Goal: Information Seeking & Learning: Compare options

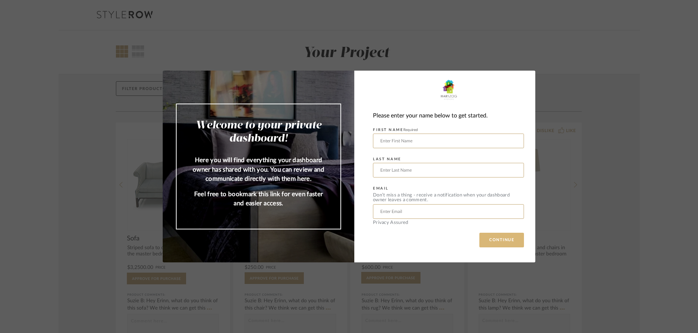
click at [499, 238] on button "CONTINUE" at bounding box center [501, 239] width 45 height 15
click at [417, 138] on input "text" at bounding box center [448, 140] width 151 height 15
type input "[PERSON_NAME]"
click at [412, 163] on input "text" at bounding box center [448, 170] width 151 height 15
type input "[PERSON_NAME]"
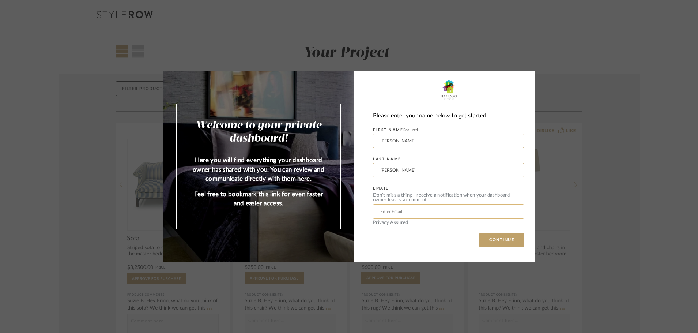
click at [400, 211] on input "text" at bounding box center [448, 211] width 151 height 15
click at [437, 209] on input "text" at bounding box center [448, 211] width 151 height 15
paste input "[EMAIL_ADDRESS][DOMAIN_NAME]"
type input "[EMAIL_ADDRESS][DOMAIN_NAME]"
click at [499, 240] on button "CONTINUE" at bounding box center [501, 239] width 45 height 15
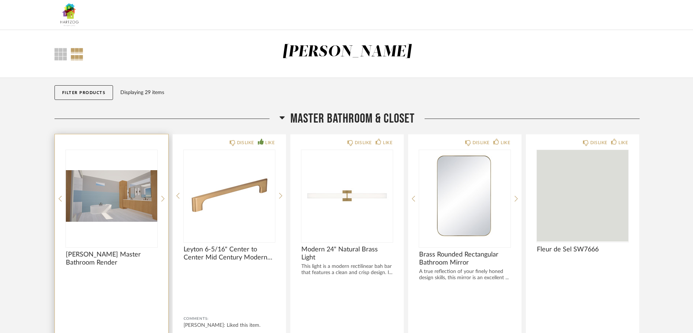
click at [0, 0] on img at bounding box center [0, 0] width 0 height 0
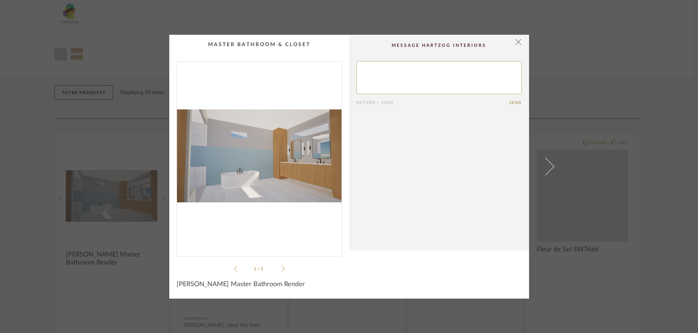
click at [281, 268] on icon at bounding box center [282, 268] width 3 height 7
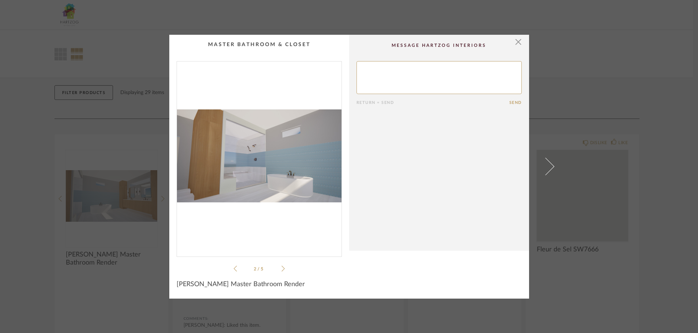
click at [281, 268] on icon at bounding box center [282, 268] width 3 height 7
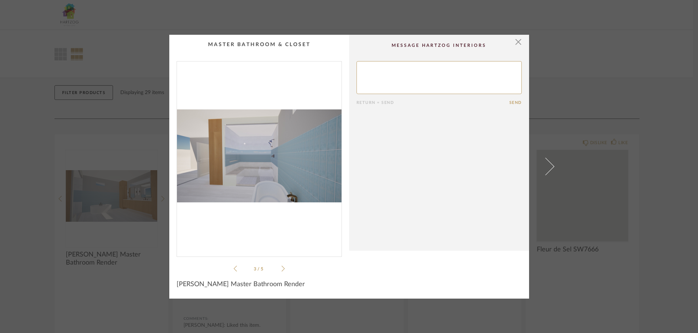
click at [281, 268] on icon at bounding box center [282, 268] width 3 height 7
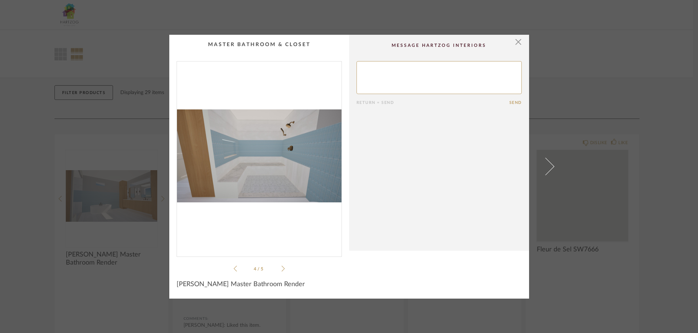
click at [281, 268] on icon at bounding box center [282, 268] width 3 height 7
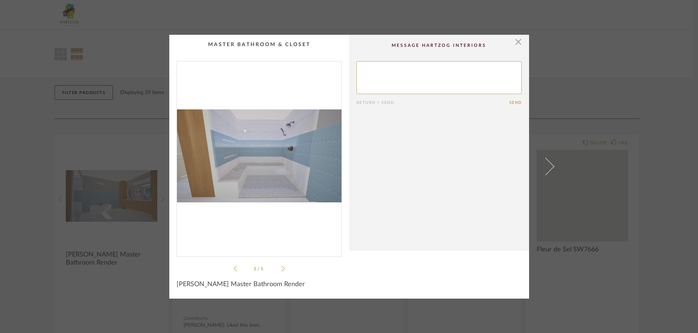
click at [281, 268] on icon at bounding box center [282, 268] width 3 height 7
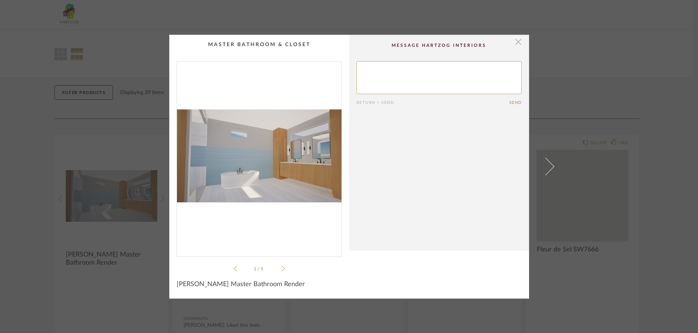
click at [516, 40] on span "button" at bounding box center [518, 42] width 15 height 15
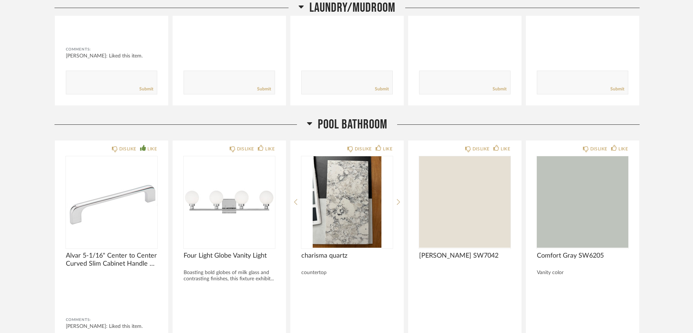
scroll to position [621, 0]
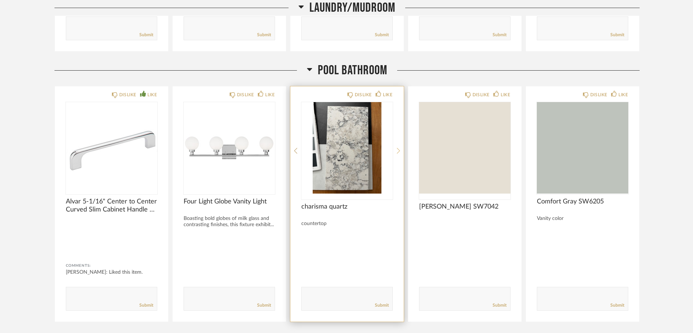
click at [398, 152] on icon at bounding box center [398, 150] width 3 height 7
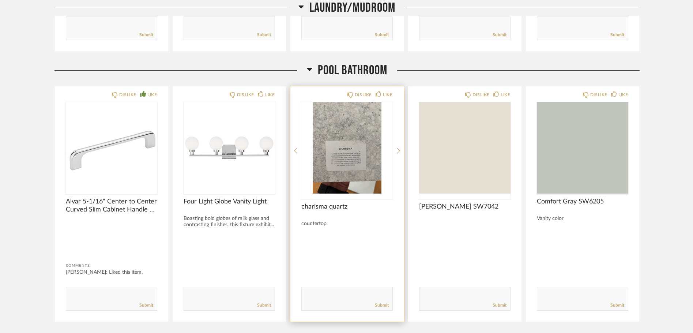
click at [341, 159] on img "1" at bounding box center [346, 147] width 91 height 91
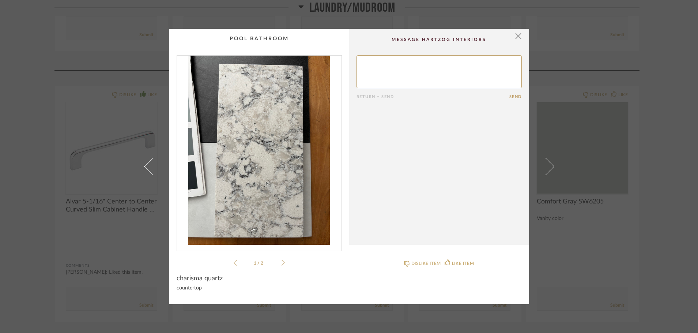
click at [281, 262] on icon at bounding box center [282, 262] width 3 height 7
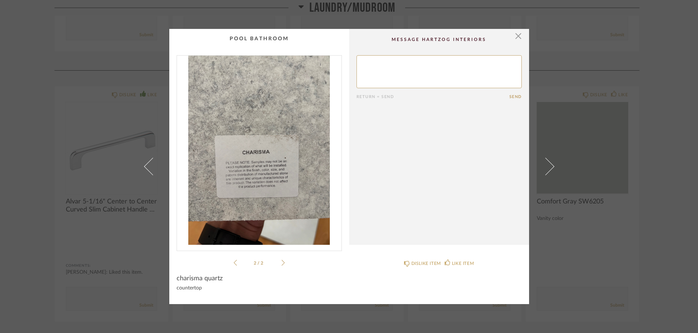
click at [234, 263] on icon at bounding box center [235, 262] width 3 height 7
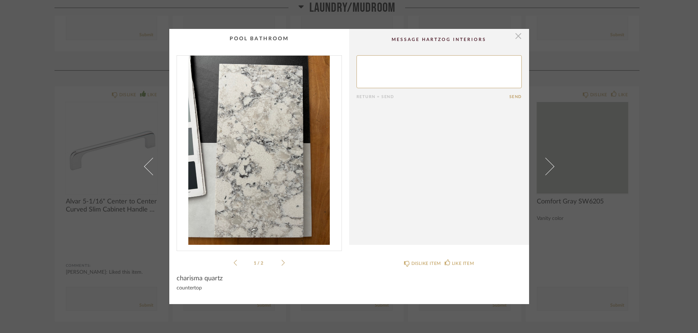
click at [515, 37] on span "button" at bounding box center [518, 36] width 15 height 15
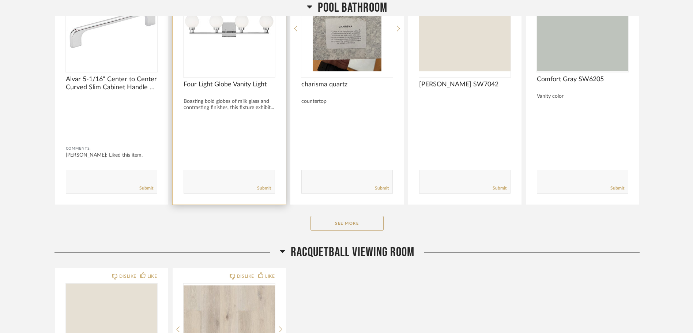
scroll to position [694, 0]
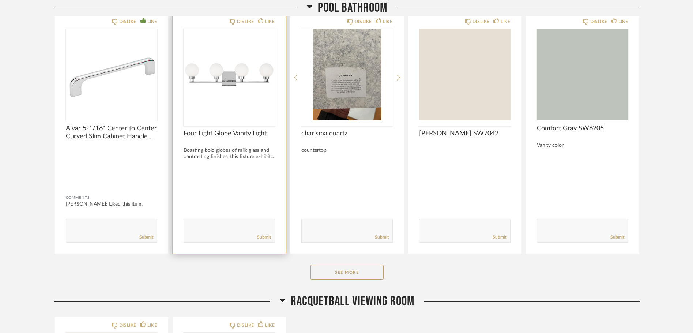
click at [240, 73] on img "0" at bounding box center [228, 74] width 91 height 91
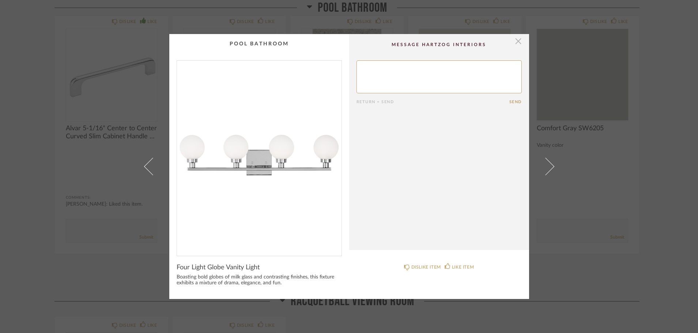
click at [514, 38] on span "button" at bounding box center [518, 41] width 15 height 15
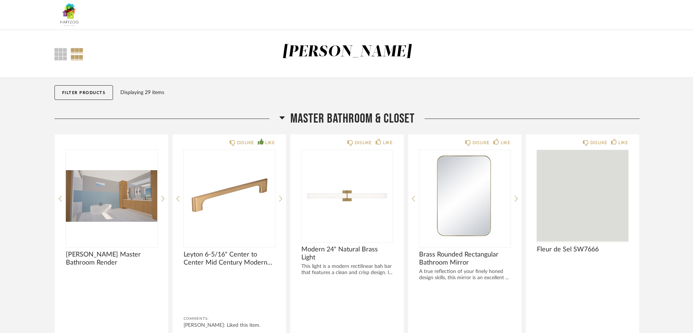
click at [68, 13] on img at bounding box center [68, 14] width 29 height 29
click at [59, 52] on div at bounding box center [60, 54] width 12 height 12
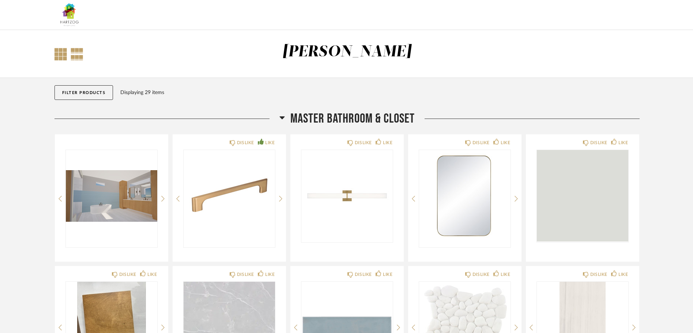
click at [76, 52] on div at bounding box center [77, 54] width 13 height 12
